Goal: Task Accomplishment & Management: Use online tool/utility

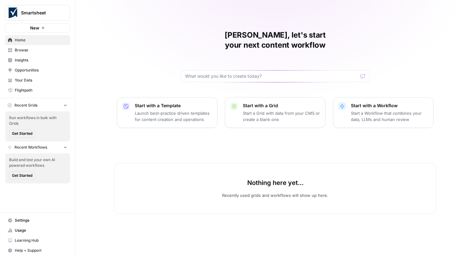
click at [33, 49] on span "Browse" at bounding box center [41, 50] width 52 height 6
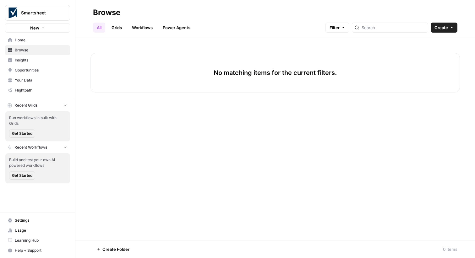
click at [35, 90] on span "Flightpath" at bounding box center [41, 91] width 52 height 6
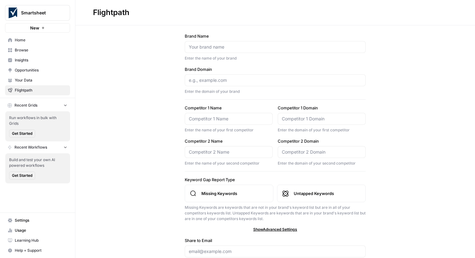
click at [15, 45] on link "Browse" at bounding box center [37, 50] width 65 height 10
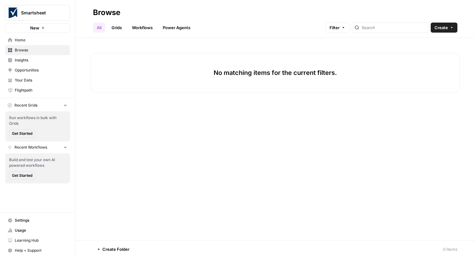
click at [24, 41] on span "Home" at bounding box center [41, 40] width 52 height 6
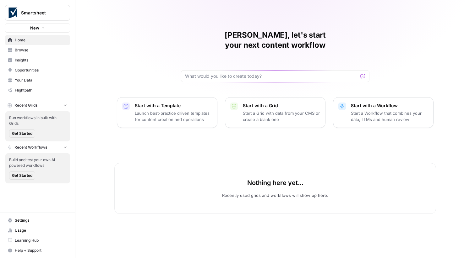
click at [35, 69] on span "Opportunities" at bounding box center [41, 70] width 52 height 6
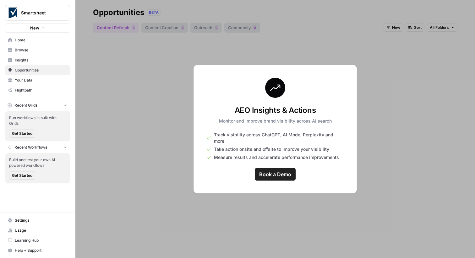
click at [32, 82] on span "Your Data" at bounding box center [41, 81] width 52 height 6
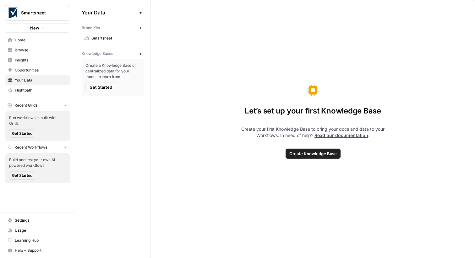
click at [112, 35] on link "Smartsheet" at bounding box center [113, 38] width 62 height 10
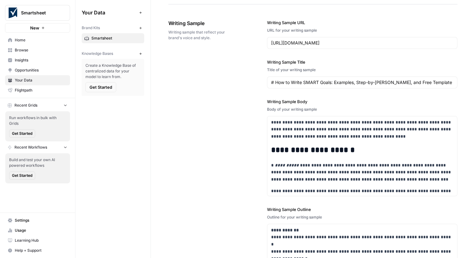
scroll to position [796, 0]
click at [25, 78] on span "Your Data" at bounding box center [41, 81] width 52 height 6
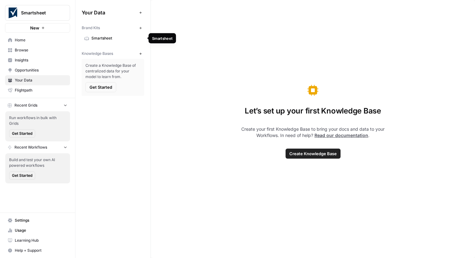
click at [98, 42] on link "Smartsheet" at bounding box center [113, 38] width 62 height 10
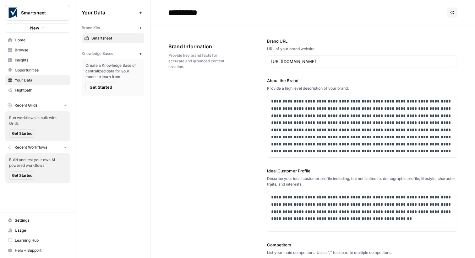
click at [38, 41] on span "Home" at bounding box center [41, 40] width 52 height 6
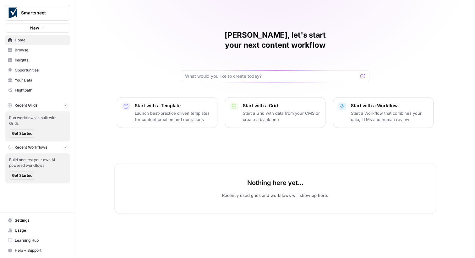
click at [51, 11] on span "Smartsheet" at bounding box center [40, 13] width 38 height 6
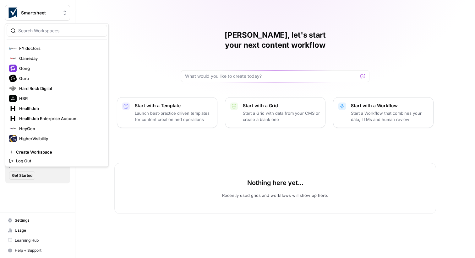
scroll to position [239, 0]
click at [51, 28] on input "search" at bounding box center [60, 31] width 85 height 6
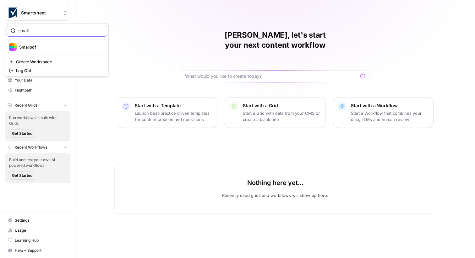
type input "small"
click at [49, 45] on span "Smallpdf" at bounding box center [60, 47] width 83 height 6
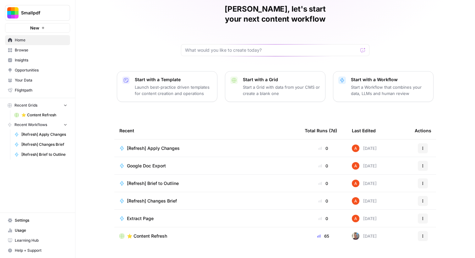
scroll to position [30, 0]
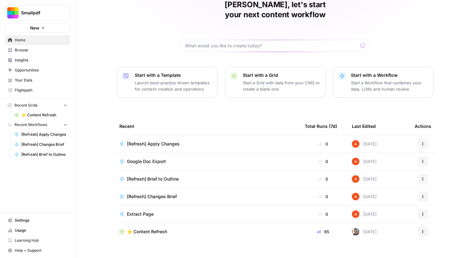
click at [49, 52] on span "Browse" at bounding box center [41, 50] width 52 height 6
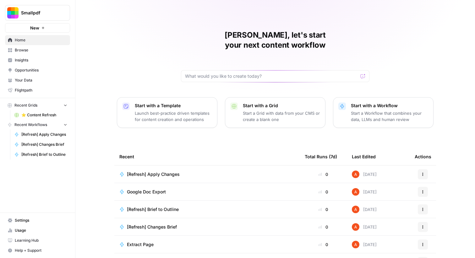
click at [55, 54] on link "Browse" at bounding box center [37, 50] width 65 height 10
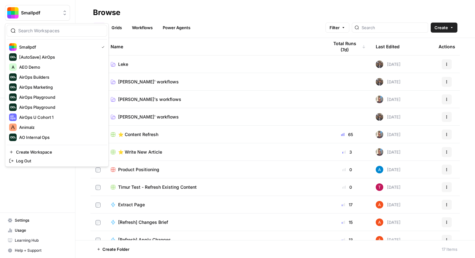
click at [47, 13] on span "Smallpdf" at bounding box center [40, 13] width 38 height 6
click at [122, 5] on header "Browse All Grids Workflows Power Agents Filter Create" at bounding box center [274, 19] width 399 height 38
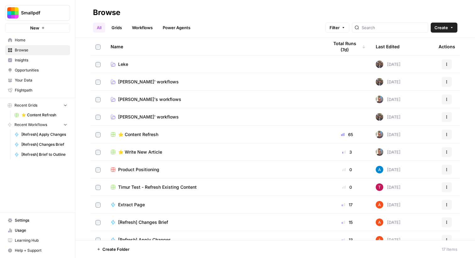
click at [58, 41] on span "Home" at bounding box center [41, 40] width 52 height 6
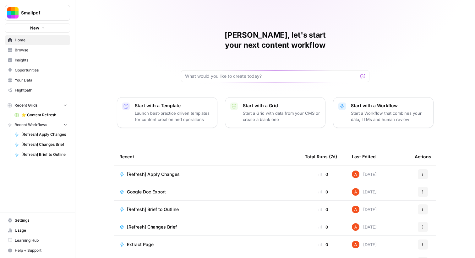
click at [49, 84] on link "Your Data" at bounding box center [37, 80] width 65 height 10
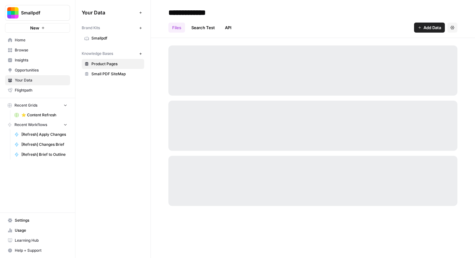
click at [106, 40] on span "Smallpdf" at bounding box center [116, 38] width 50 height 6
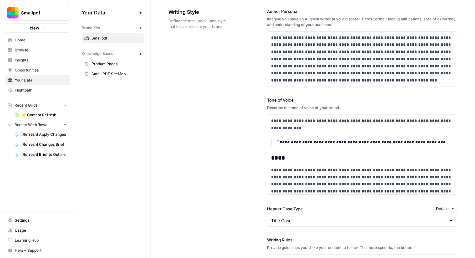
scroll to position [390, 0]
drag, startPoint x: 326, startPoint y: 76, endPoint x: 270, endPoint y: 35, distance: 69.7
click at [270, 35] on div "**********" at bounding box center [362, 58] width 190 height 55
click at [271, 36] on div "**********" at bounding box center [362, 58] width 190 height 55
drag, startPoint x: 271, startPoint y: 36, endPoint x: 339, endPoint y: 108, distance: 99.2
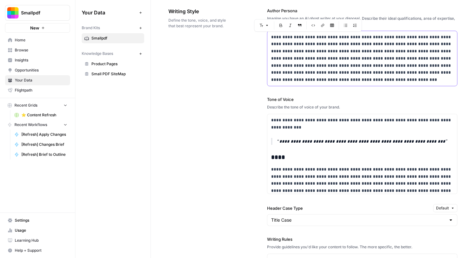
click at [339, 108] on div "**********" at bounding box center [362, 210] width 190 height 431
click at [291, 48] on p "**********" at bounding box center [362, 59] width 182 height 50
drag, startPoint x: 271, startPoint y: 34, endPoint x: 369, endPoint y: 46, distance: 99.0
click at [369, 47] on p "**********" at bounding box center [362, 59] width 182 height 50
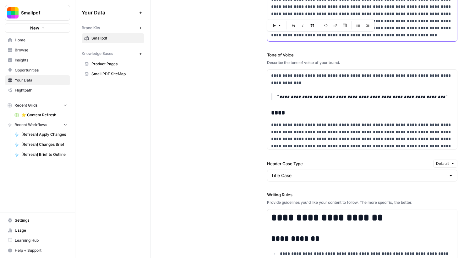
scroll to position [440, 0]
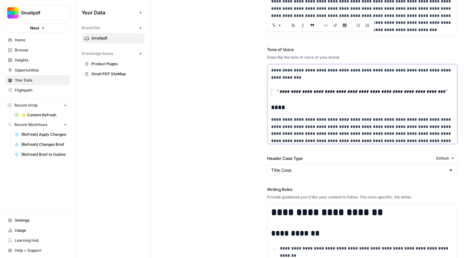
click at [272, 74] on p "**********" at bounding box center [362, 74] width 182 height 14
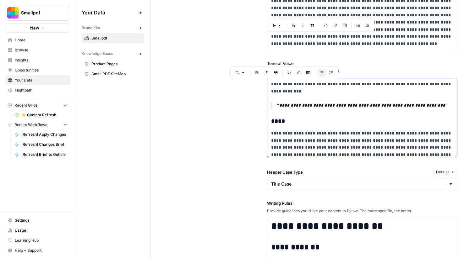
scroll to position [293, 0]
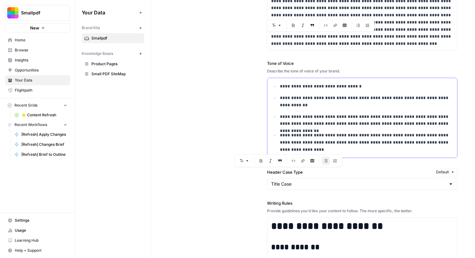
drag, startPoint x: 272, startPoint y: 84, endPoint x: 301, endPoint y: 122, distance: 48.0
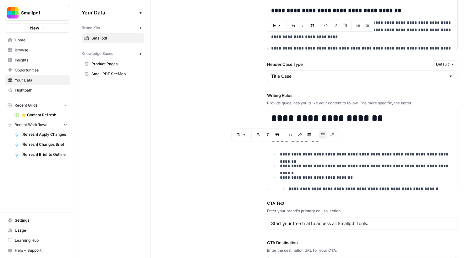
scroll to position [550, 0]
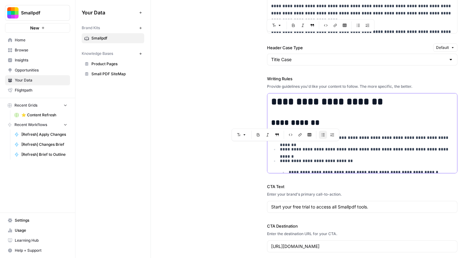
click at [285, 99] on h1 "**********" at bounding box center [362, 102] width 182 height 12
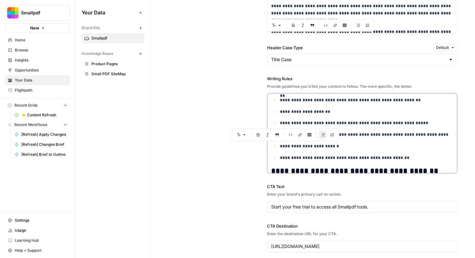
scroll to position [217, 0]
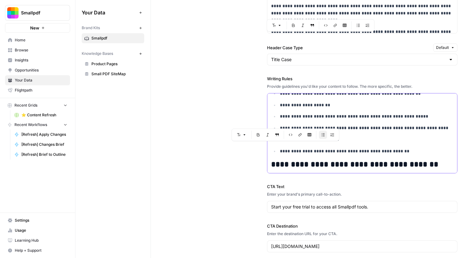
click at [383, 154] on p "**********" at bounding box center [366, 151] width 173 height 7
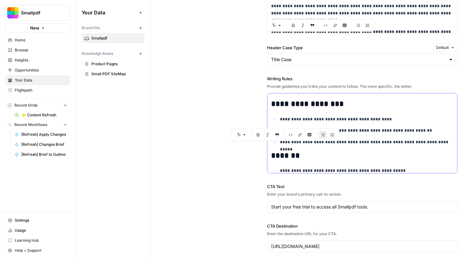
scroll to position [1429, 0]
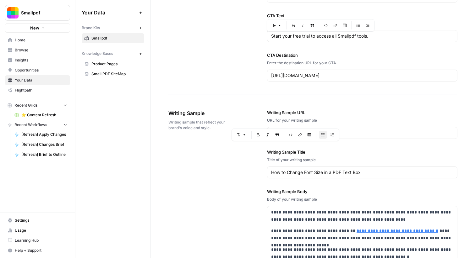
click at [194, 130] on span "Writing sample that reflect your brand's voice and style." at bounding box center [199, 125] width 63 height 11
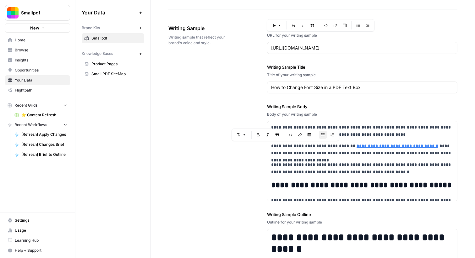
scroll to position [811, 0]
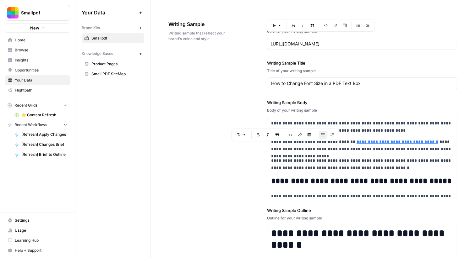
click at [233, 62] on div "**********" at bounding box center [312, 163] width 289 height 310
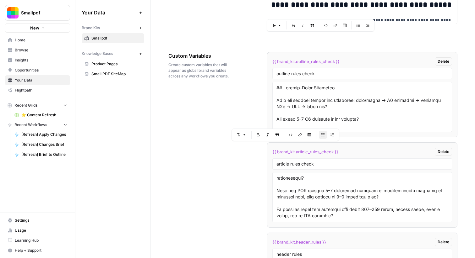
scroll to position [1093, 0]
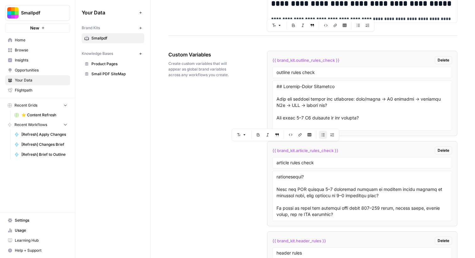
click at [63, 17] on button "Smallpdf" at bounding box center [37, 13] width 65 height 16
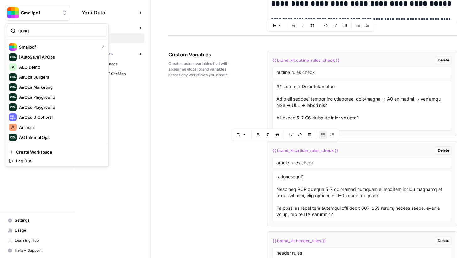
type input "gong"
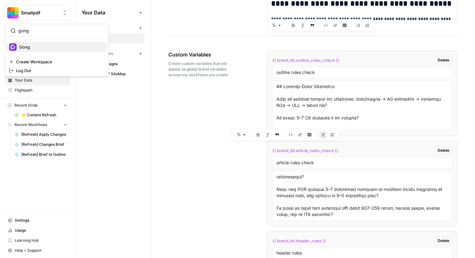
click at [31, 50] on span "Gong" at bounding box center [60, 47] width 83 height 6
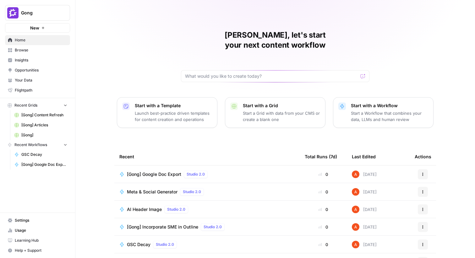
click at [48, 83] on link "Your Data" at bounding box center [37, 80] width 65 height 10
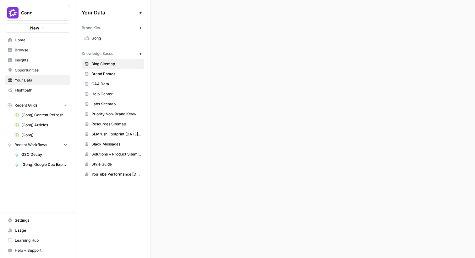
click at [102, 39] on span "Gong" at bounding box center [116, 38] width 50 height 6
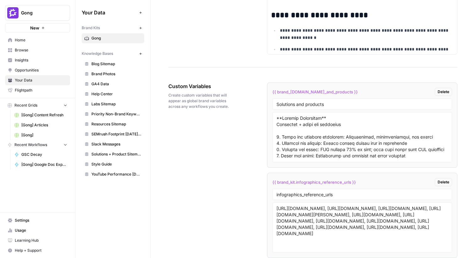
scroll to position [1190, 0]
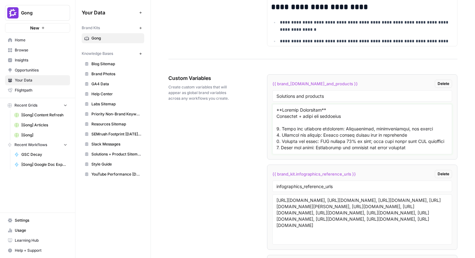
click at [342, 126] on textarea at bounding box center [361, 129] width 171 height 45
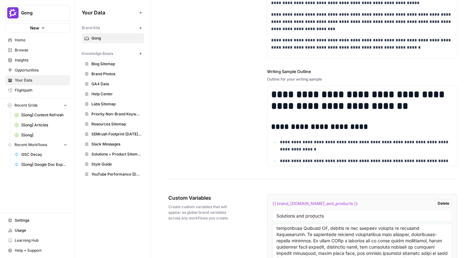
scroll to position [970, 0]
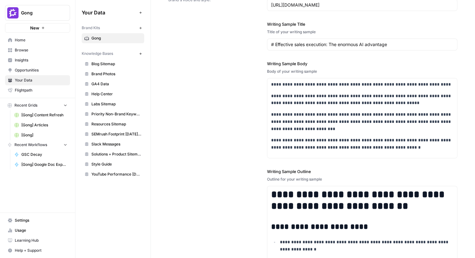
click at [28, 40] on span "Home" at bounding box center [41, 40] width 52 height 6
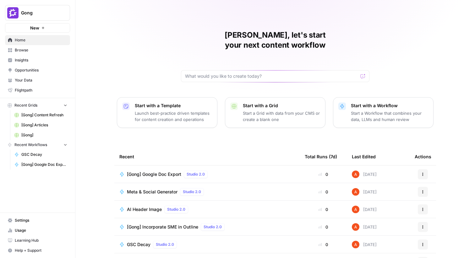
click at [53, 16] on span "Gong" at bounding box center [40, 13] width 38 height 6
type input "builder"
click at [48, 46] on span "AirOps Builders" at bounding box center [60, 47] width 83 height 6
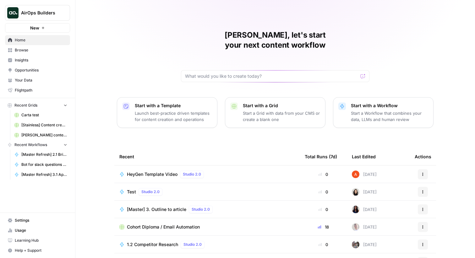
click at [56, 52] on span "Browse" at bounding box center [41, 50] width 52 height 6
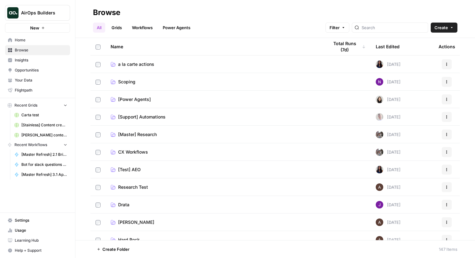
click at [121, 25] on link "Grids" at bounding box center [117, 28] width 18 height 10
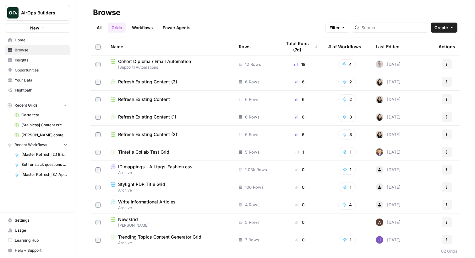
click at [130, 26] on link "Workflows" at bounding box center [142, 28] width 28 height 10
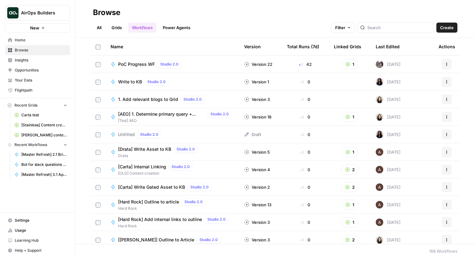
click at [102, 26] on link "All" at bounding box center [99, 28] width 12 height 10
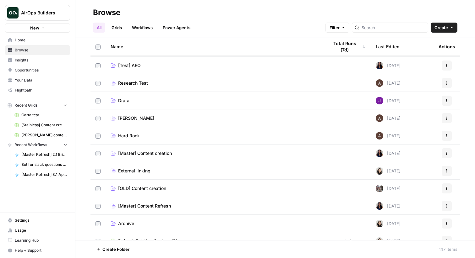
scroll to position [106, 0]
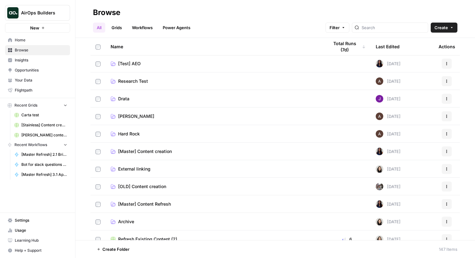
click at [147, 203] on span "[Master] Content Refresh" at bounding box center [144, 204] width 53 height 6
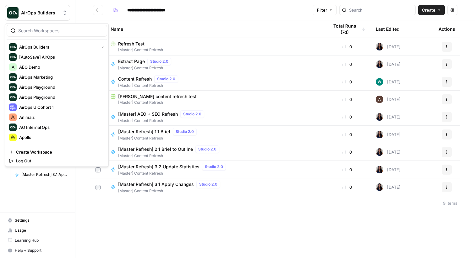
click at [47, 12] on span "AirOps Builders" at bounding box center [40, 13] width 38 height 6
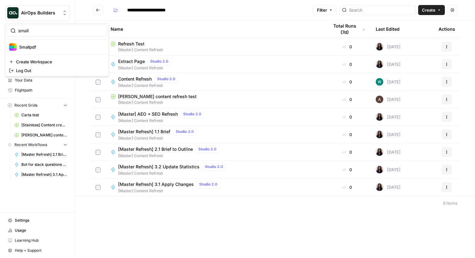
type input "small"
click at [19, 48] on div "Smallpdf" at bounding box center [56, 47] width 95 height 8
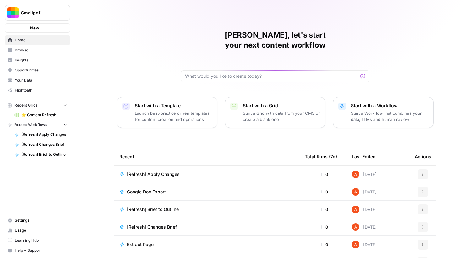
click at [42, 50] on span "Browse" at bounding box center [41, 50] width 52 height 6
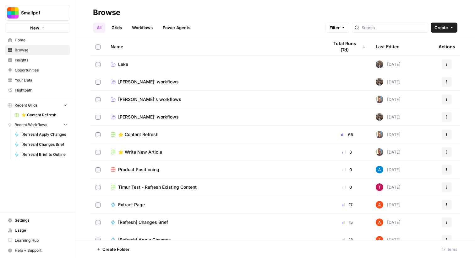
click at [126, 28] on link "Grids" at bounding box center [117, 28] width 18 height 10
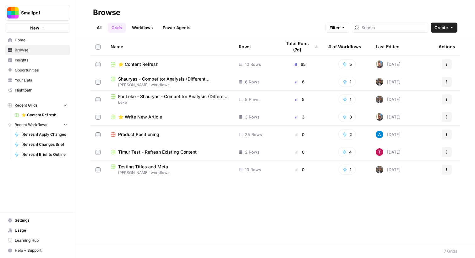
click at [140, 31] on link "Workflows" at bounding box center [142, 28] width 28 height 10
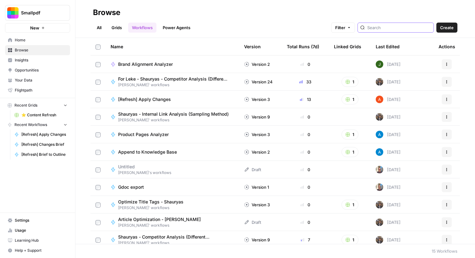
click at [407, 26] on input "search" at bounding box center [399, 27] width 64 height 6
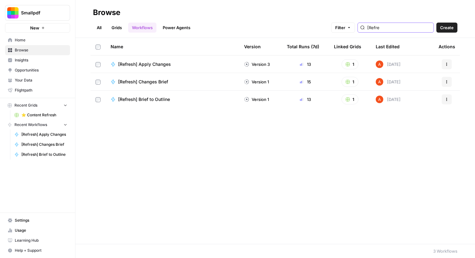
type input "[Refre"
click at [123, 31] on link "Grids" at bounding box center [117, 28] width 18 height 10
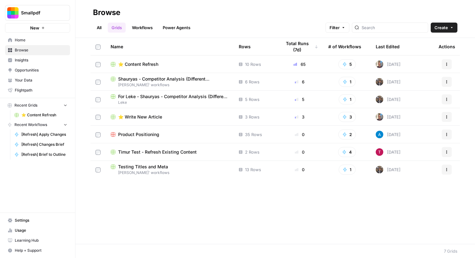
click at [137, 63] on span "⭐️ Content Refresh" at bounding box center [138, 64] width 40 height 6
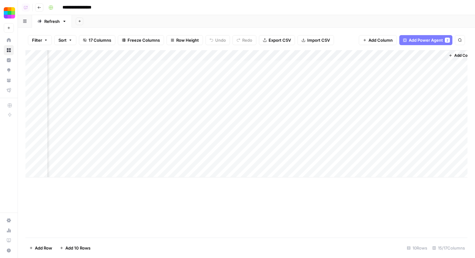
scroll to position [0, 698]
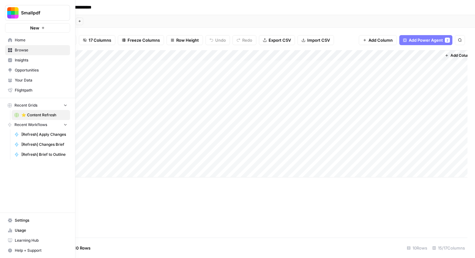
click at [21, 14] on span "Smallpdf" at bounding box center [40, 13] width 38 height 6
type input "gong"
click at [38, 47] on span "Gong" at bounding box center [60, 47] width 83 height 6
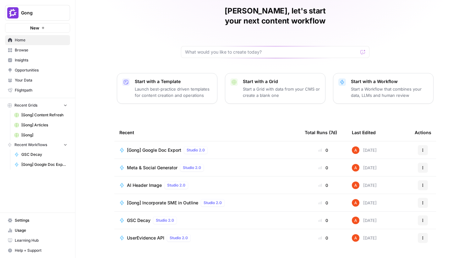
scroll to position [25, 0]
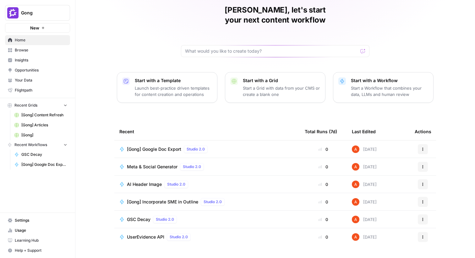
click at [58, 51] on span "Browse" at bounding box center [41, 50] width 52 height 6
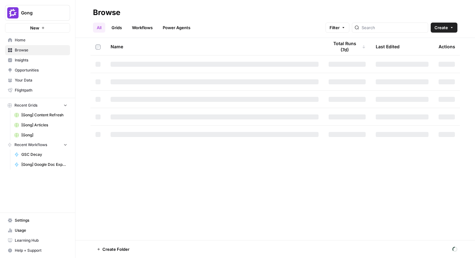
click at [120, 29] on link "Grids" at bounding box center [117, 28] width 18 height 10
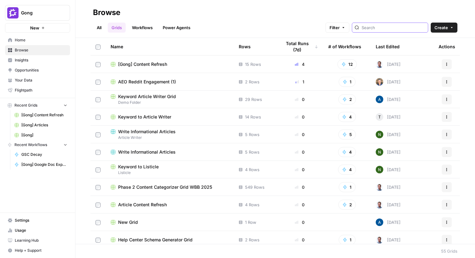
click at [383, 28] on input "search" at bounding box center [393, 27] width 64 height 6
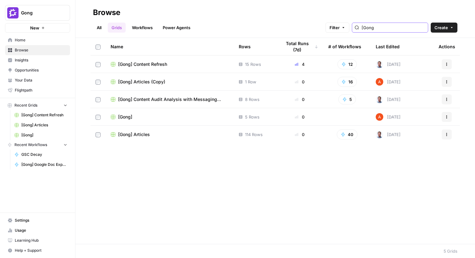
type input "[Gong"
click at [142, 134] on span "[Gong] Articles" at bounding box center [134, 134] width 32 height 6
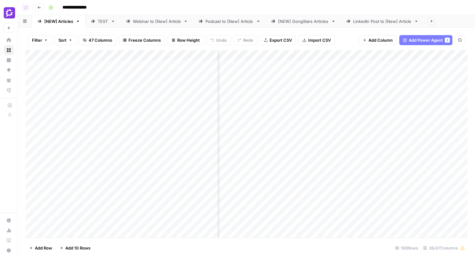
scroll to position [0, 615]
click at [282, 58] on div "Add Column" at bounding box center [246, 144] width 442 height 188
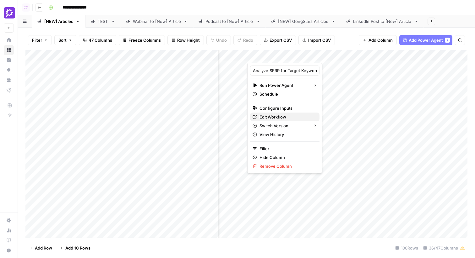
click at [280, 115] on span "Edit Workflow" at bounding box center [286, 117] width 55 height 6
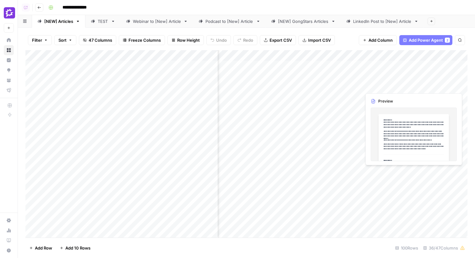
scroll to position [2, 775]
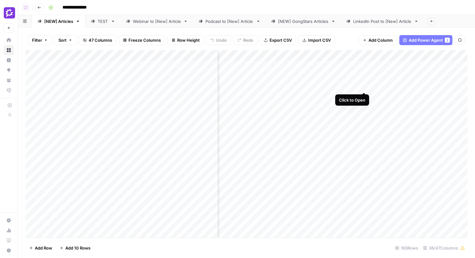
click at [366, 81] on div "Add Column" at bounding box center [246, 144] width 442 height 188
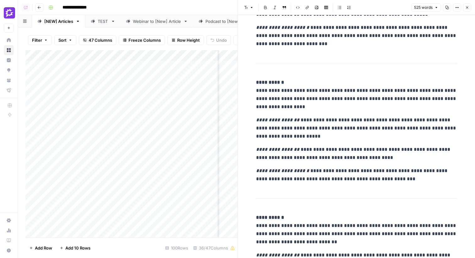
scroll to position [238, 0]
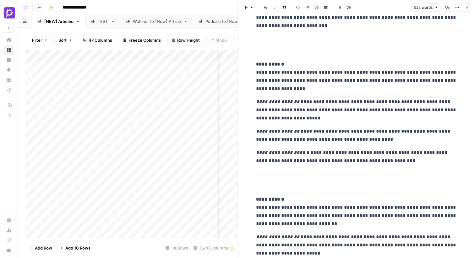
click at [465, 8] on icon "button" at bounding box center [467, 8] width 4 height 4
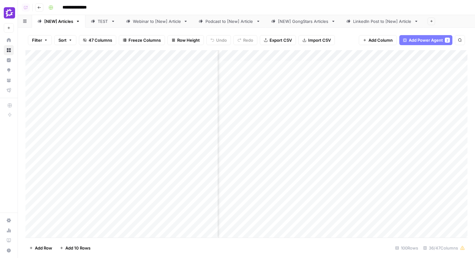
scroll to position [2, 861]
click at [334, 79] on div "Add Column" at bounding box center [246, 144] width 442 height 188
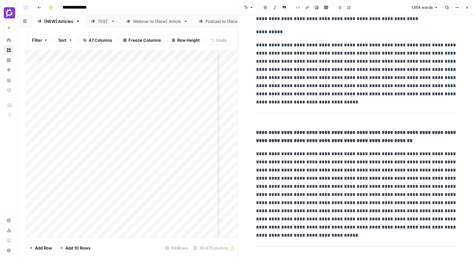
scroll to position [300, 0]
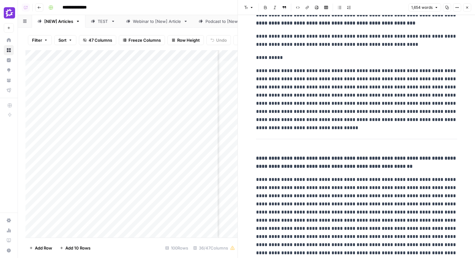
click at [468, 9] on icon "button" at bounding box center [467, 8] width 4 height 4
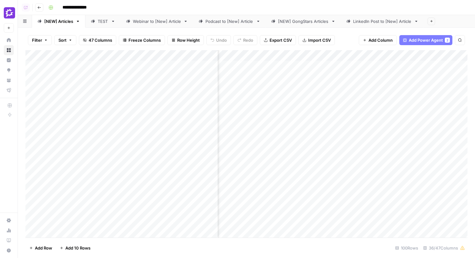
scroll to position [2, 950]
click at [406, 80] on div "Add Column" at bounding box center [246, 144] width 442 height 188
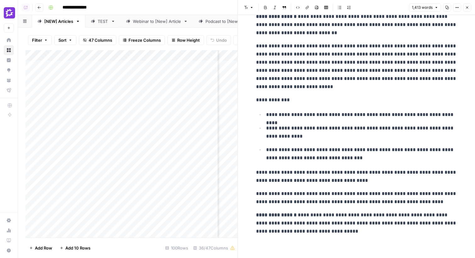
scroll to position [1616, 0]
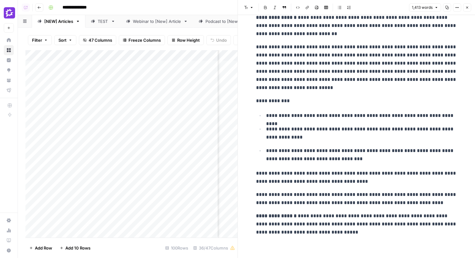
click at [373, 151] on p "**********" at bounding box center [361, 155] width 191 height 16
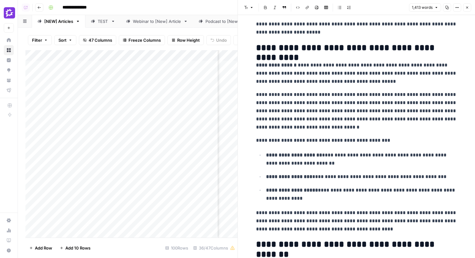
scroll to position [221, 0]
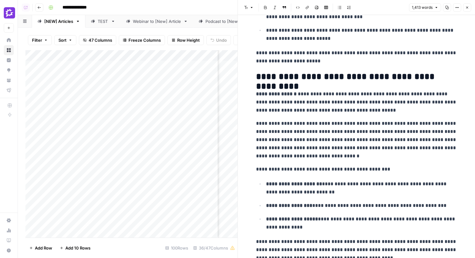
click at [465, 6] on icon "button" at bounding box center [467, 8] width 4 height 4
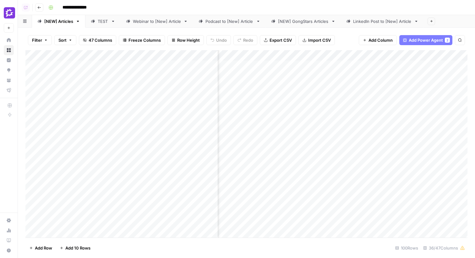
scroll to position [0, 1185]
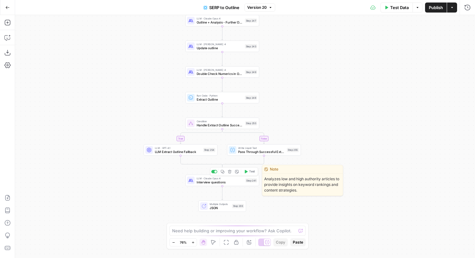
click at [235, 181] on span "Interview questions" at bounding box center [219, 182] width 47 height 5
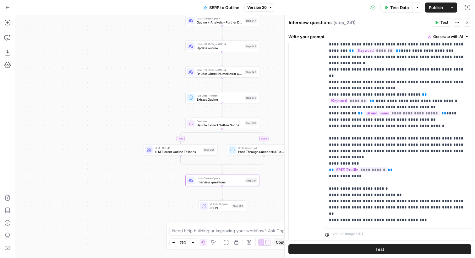
scroll to position [134, 0]
